Goal: Transaction & Acquisition: Book appointment/travel/reservation

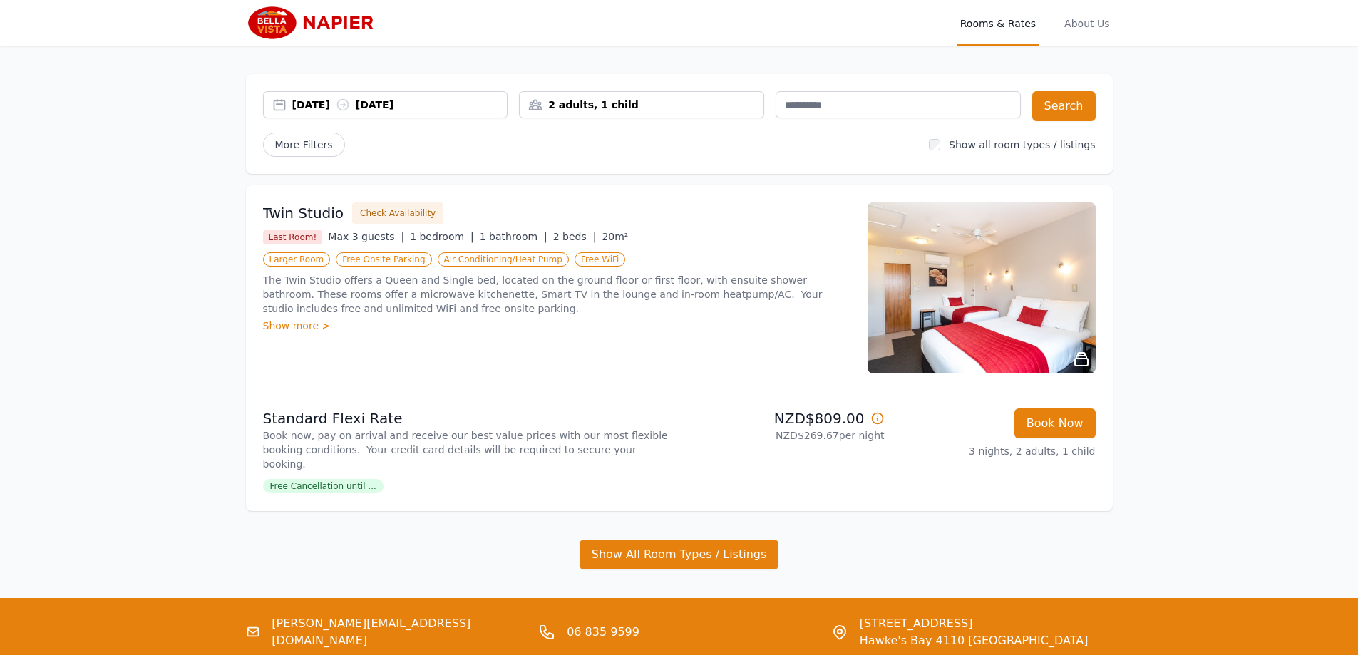
click at [330, 105] on div "[DATE] [DATE]" at bounding box center [399, 105] width 215 height 14
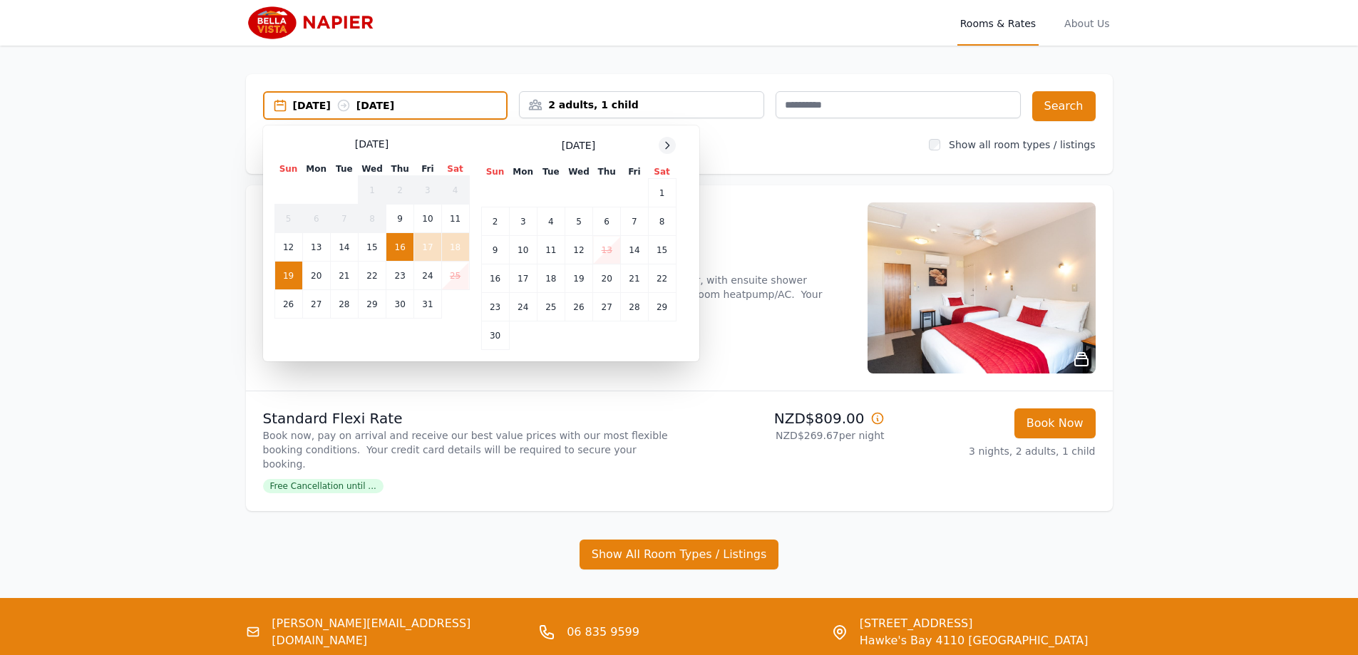
click at [665, 145] on icon at bounding box center [667, 145] width 11 height 11
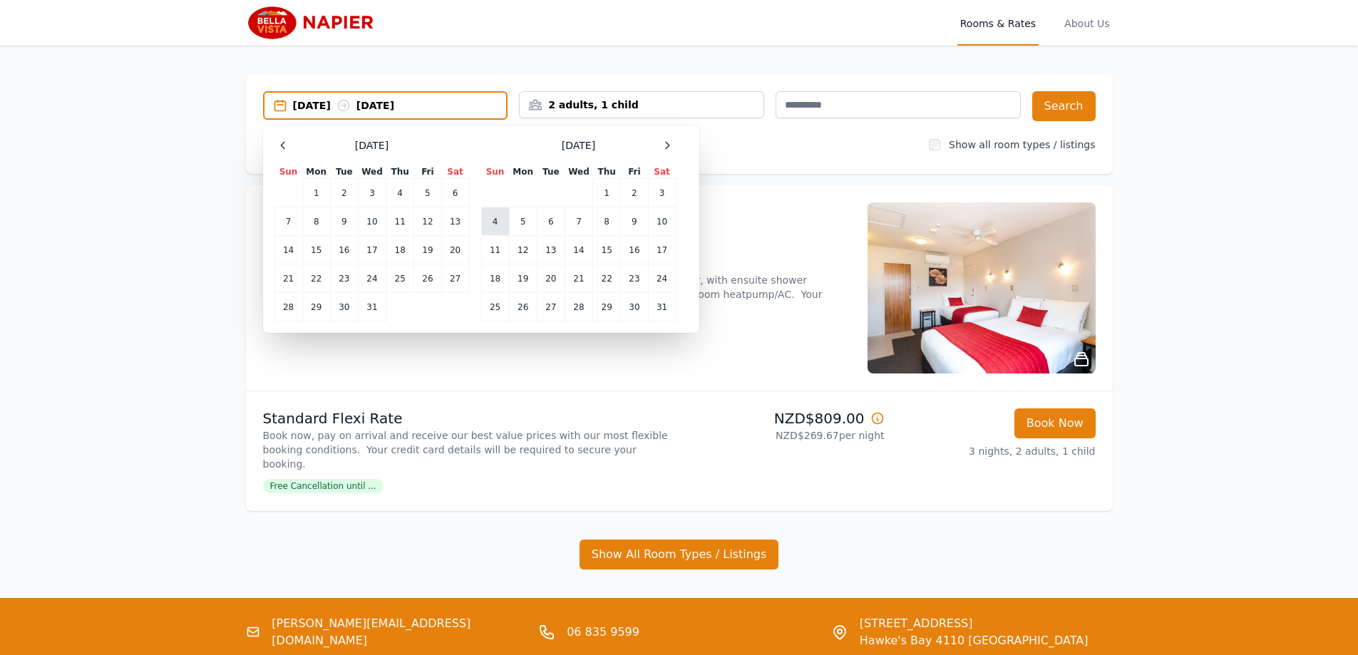
click at [494, 224] on td "4" at bounding box center [495, 222] width 28 height 29
click at [607, 223] on td "8" at bounding box center [607, 222] width 28 height 29
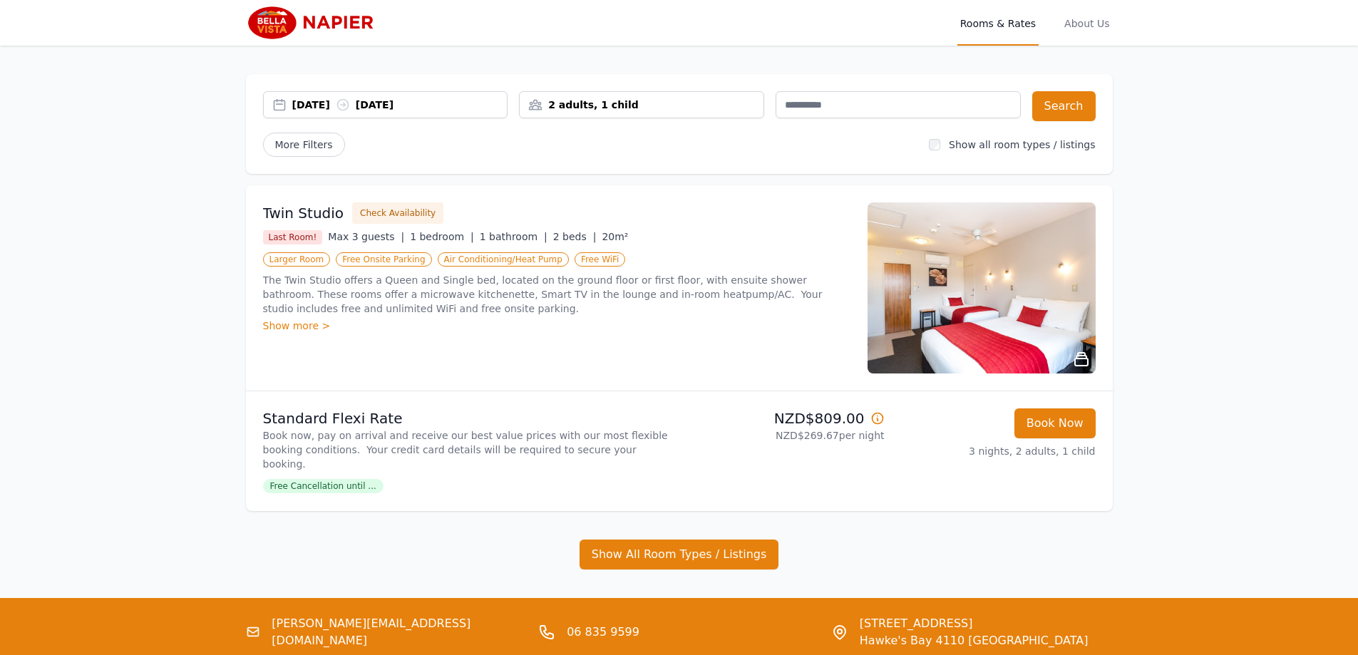
click at [604, 112] on div "2 adults, 1 child" at bounding box center [641, 104] width 245 height 27
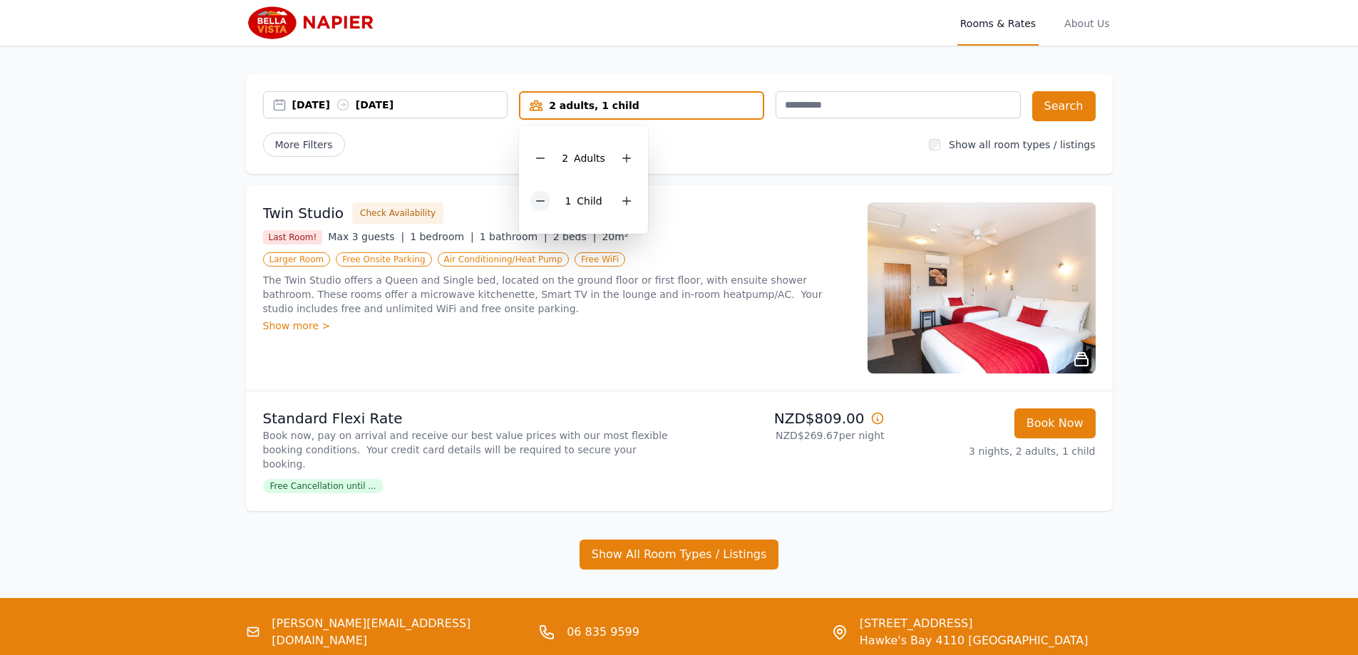
click at [543, 200] on icon at bounding box center [540, 200] width 11 height 11
click at [1082, 103] on button "Search" at bounding box center [1064, 106] width 63 height 30
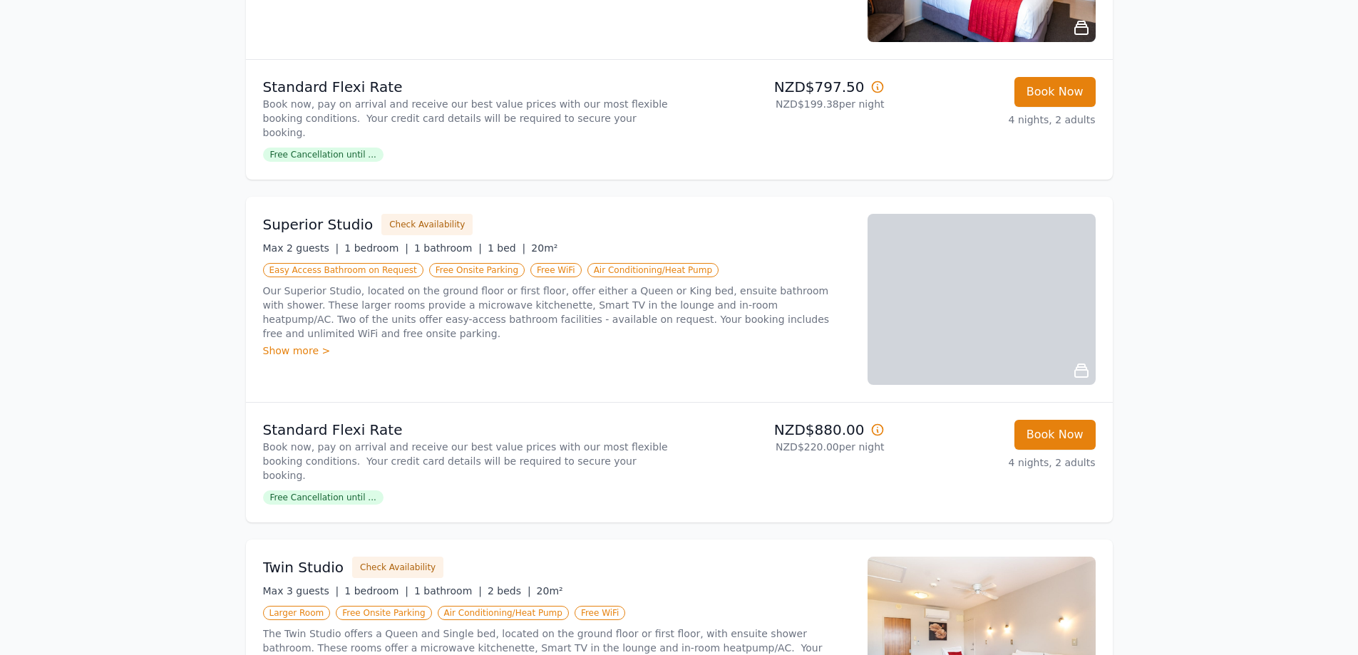
scroll to position [357, 0]
